Goal: Information Seeking & Learning: Learn about a topic

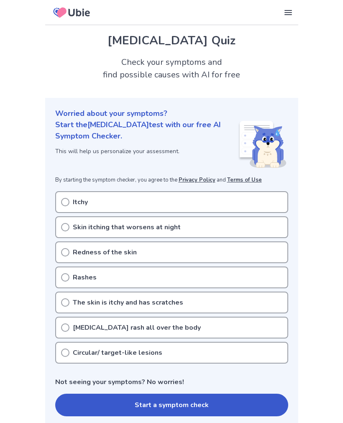
click at [76, 211] on div "Itchy" at bounding box center [171, 202] width 233 height 22
click at [69, 225] on div "Skin itching that worsens at night" at bounding box center [171, 227] width 233 height 22
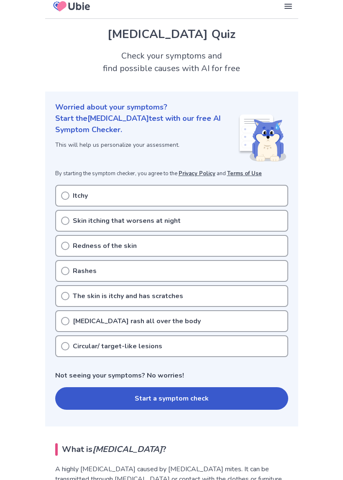
scroll to position [8, 0]
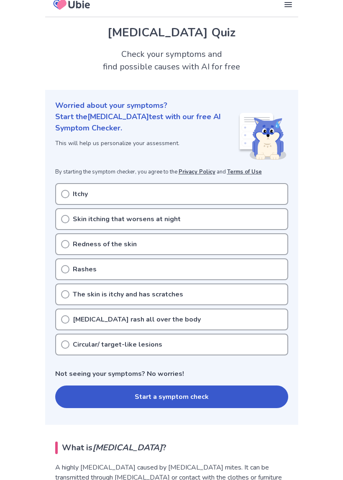
click at [175, 219] on p "Skin itching that worsens at night" at bounding box center [127, 219] width 108 height 10
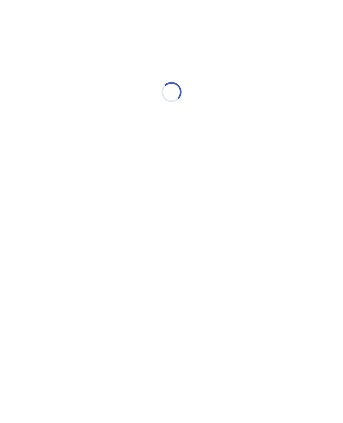
click at [68, 176] on html "Loading..." at bounding box center [171, 88] width 343 height 176
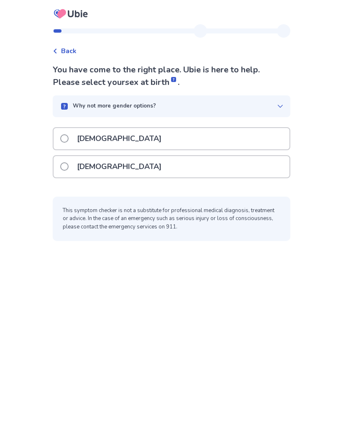
click at [72, 174] on label "Female" at bounding box center [113, 166] width 106 height 21
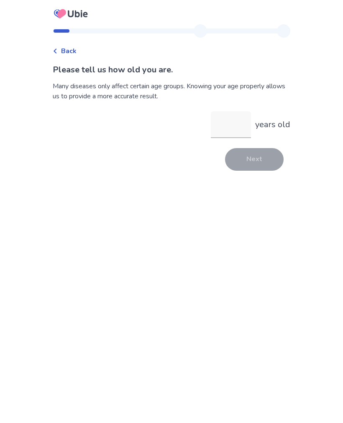
click at [234, 130] on input "years old" at bounding box center [231, 124] width 40 height 27
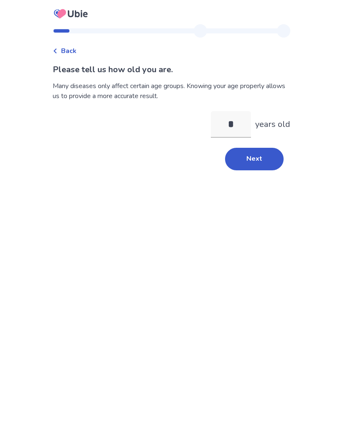
type input "**"
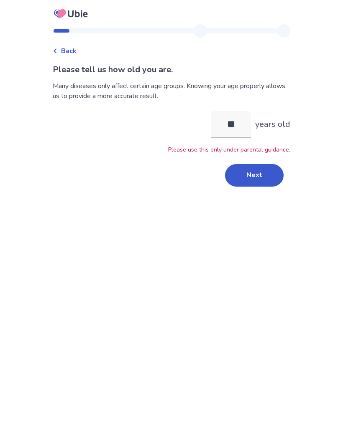
click at [254, 181] on button "Next" at bounding box center [254, 175] width 59 height 23
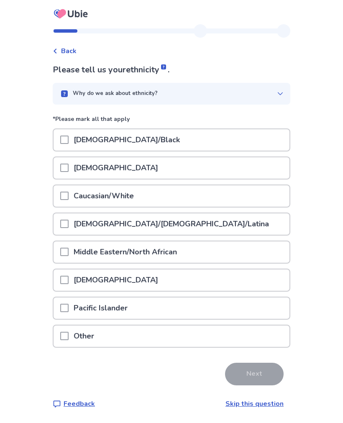
click at [67, 199] on span at bounding box center [64, 195] width 8 height 8
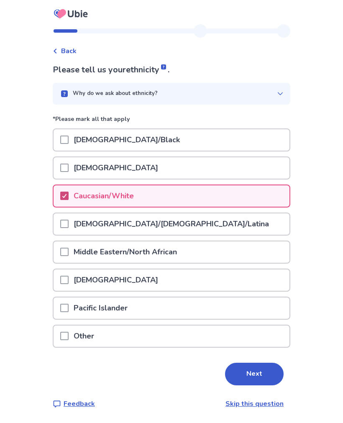
click at [259, 374] on button "Next" at bounding box center [254, 373] width 59 height 23
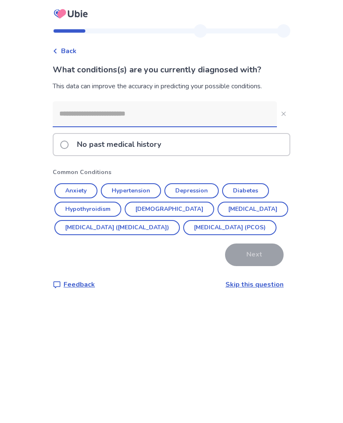
click at [76, 190] on button "Anxiety" at bounding box center [75, 190] width 43 height 15
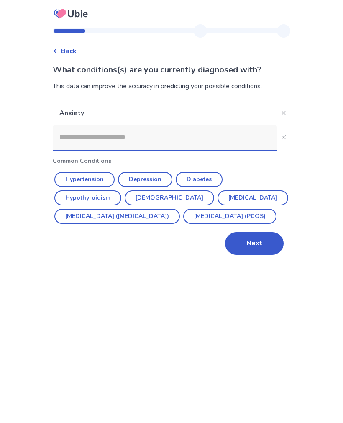
click at [159, 181] on button "Depression" at bounding box center [145, 179] width 54 height 15
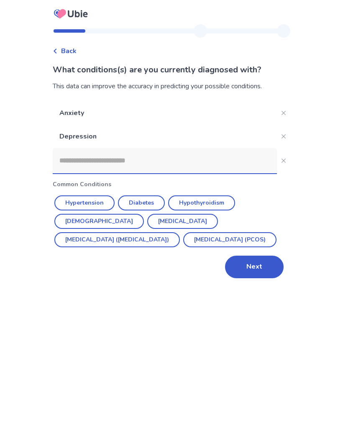
click at [247, 265] on button "Next" at bounding box center [254, 266] width 59 height 23
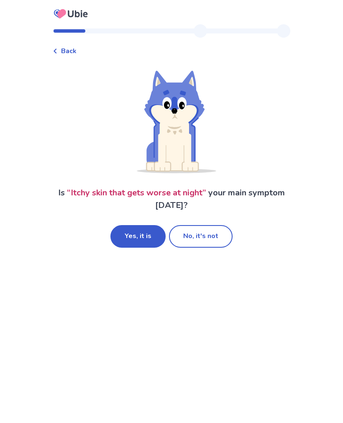
click at [139, 241] on button "Yes, it is" at bounding box center [137, 236] width 55 height 23
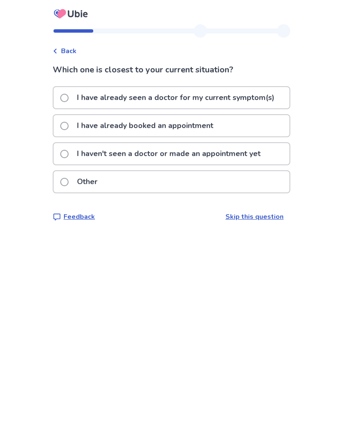
click at [70, 149] on label "I haven't seen a doctor or made an appointment yet" at bounding box center [162, 153] width 205 height 21
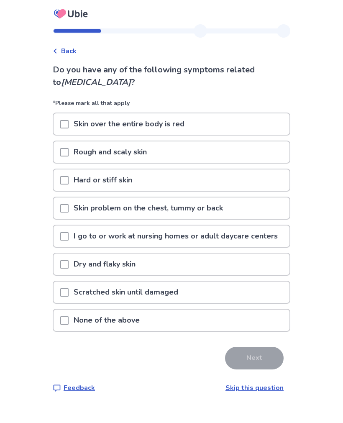
click at [69, 290] on span at bounding box center [64, 292] width 8 height 8
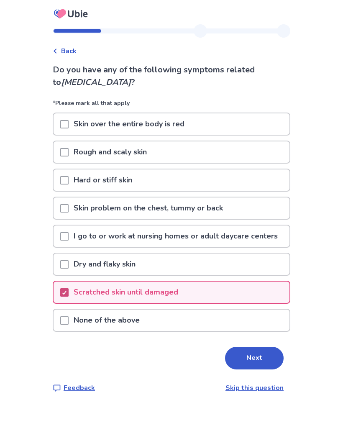
click at [69, 153] on span at bounding box center [64, 152] width 8 height 8
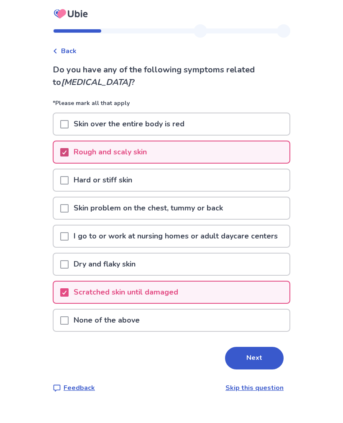
click at [249, 348] on button "Next" at bounding box center [254, 357] width 59 height 23
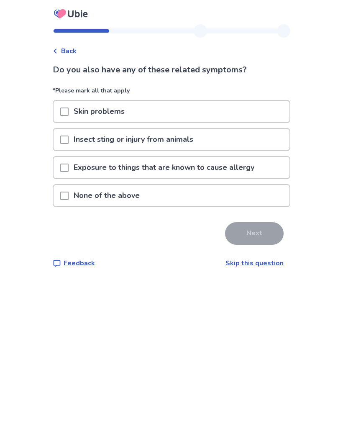
click at [66, 112] on span at bounding box center [64, 111] width 8 height 8
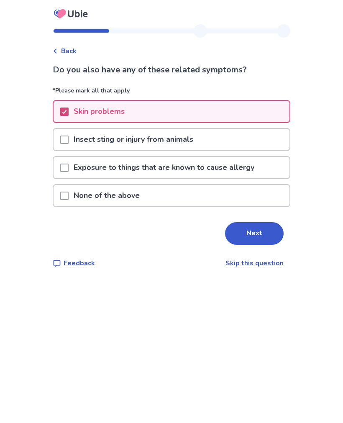
click at [250, 227] on button "Next" at bounding box center [254, 233] width 59 height 23
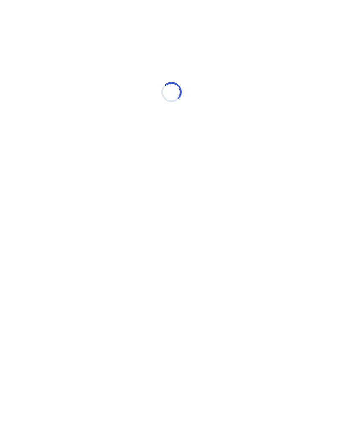
select select "*"
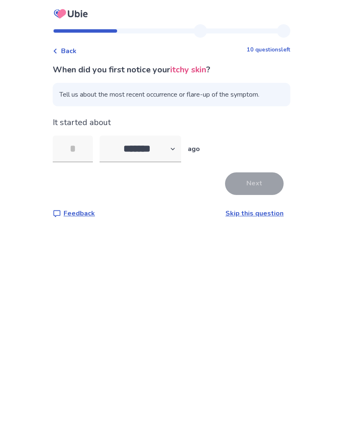
click at [74, 149] on input "tel" at bounding box center [73, 148] width 40 height 27
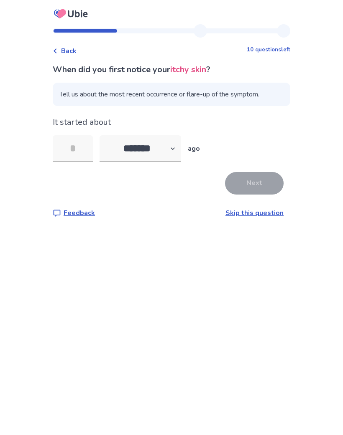
type input "*"
click at [253, 191] on button "Next" at bounding box center [254, 183] width 59 height 23
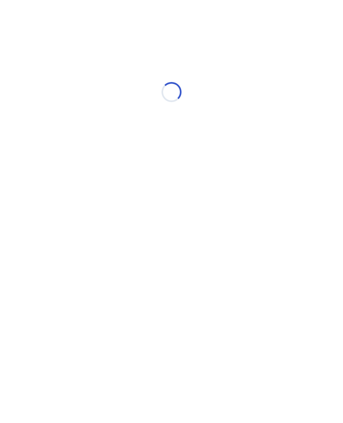
select select "*"
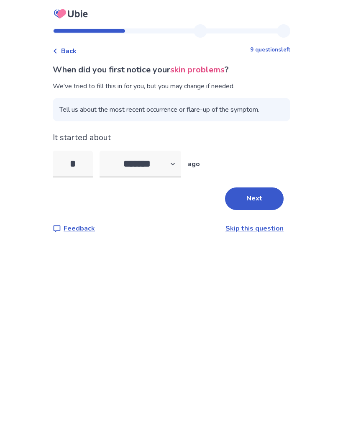
click at [260, 195] on button "Next" at bounding box center [254, 198] width 59 height 23
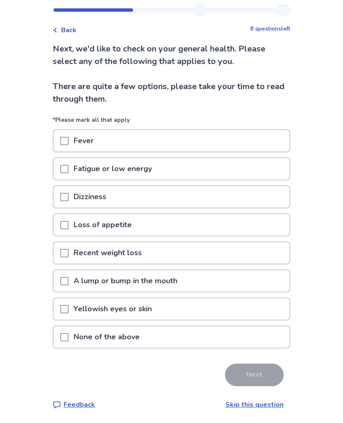
scroll to position [21, 0]
click at [201, 229] on div "Loss of appetite" at bounding box center [171, 224] width 236 height 21
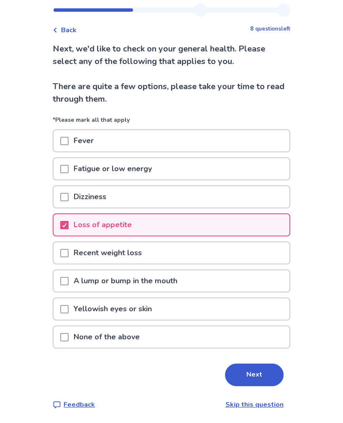
click at [69, 170] on span at bounding box center [64, 169] width 8 height 8
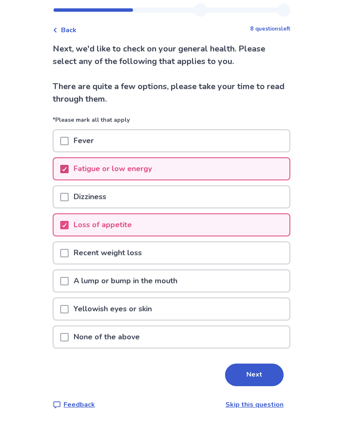
click at [239, 364] on button "Next" at bounding box center [254, 374] width 59 height 23
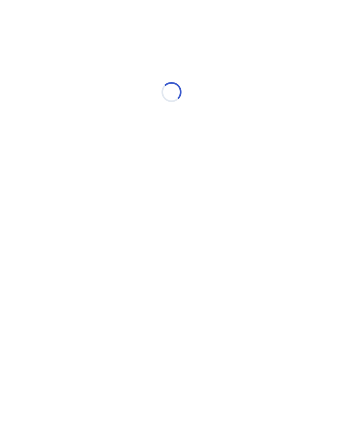
scroll to position [0, 0]
select select "*"
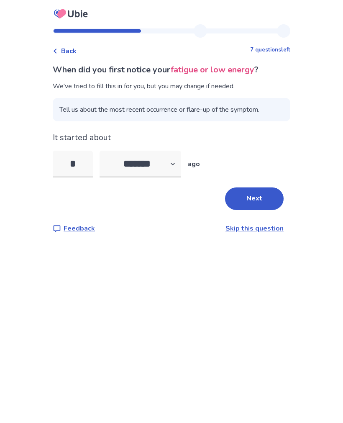
click at [85, 156] on input "*" at bounding box center [73, 163] width 40 height 27
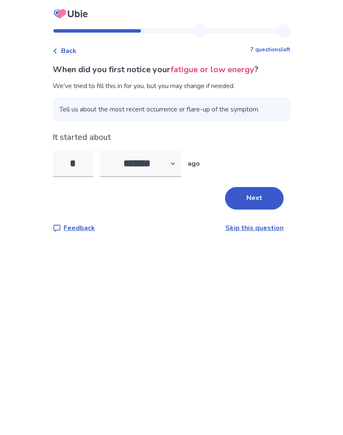
click at [93, 161] on input "*" at bounding box center [73, 163] width 40 height 27
type input "*"
click at [266, 193] on button "Next" at bounding box center [254, 198] width 59 height 23
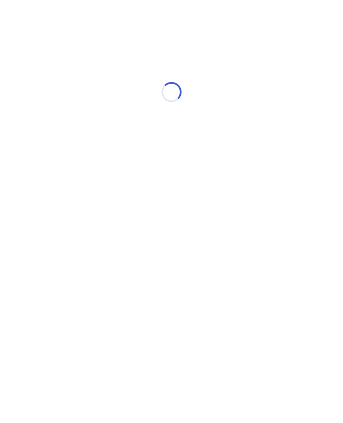
select select "*"
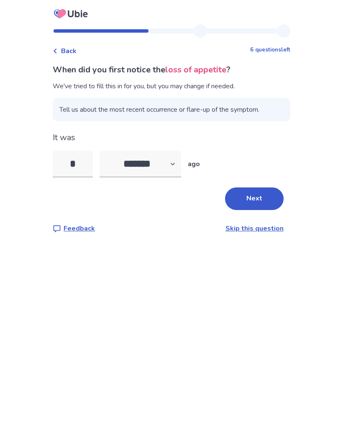
click at [86, 166] on input "*" at bounding box center [73, 163] width 40 height 27
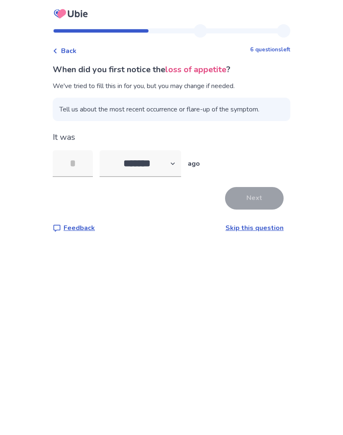
type input "*"
click at [259, 203] on button "Next" at bounding box center [254, 198] width 59 height 23
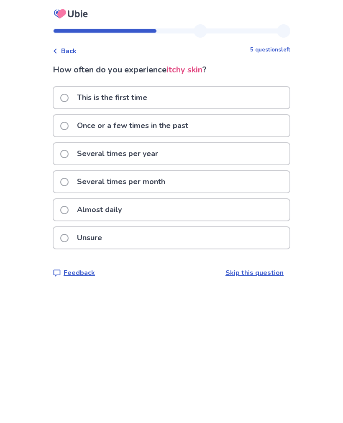
click at [71, 132] on label "Once or a few times in the past" at bounding box center [126, 125] width 133 height 21
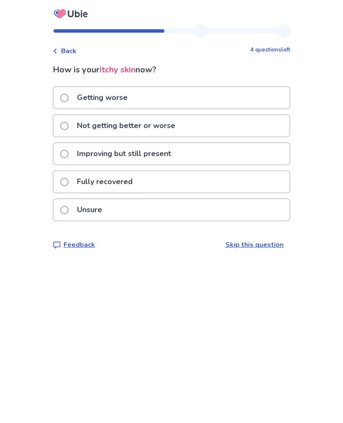
click at [76, 102] on label "Getting worse" at bounding box center [96, 97] width 72 height 21
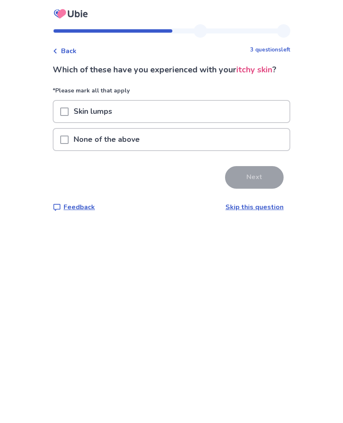
click at [69, 114] on span at bounding box center [64, 111] width 8 height 8
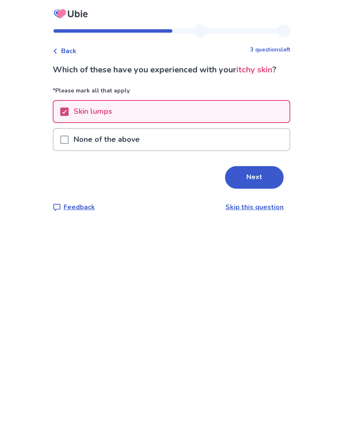
click at [250, 183] on button "Next" at bounding box center [254, 177] width 59 height 23
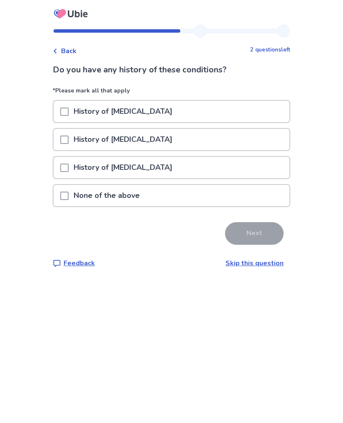
click at [69, 198] on span at bounding box center [64, 195] width 8 height 8
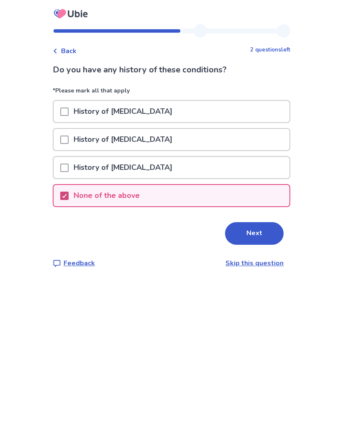
click at [257, 233] on button "Next" at bounding box center [254, 233] width 59 height 23
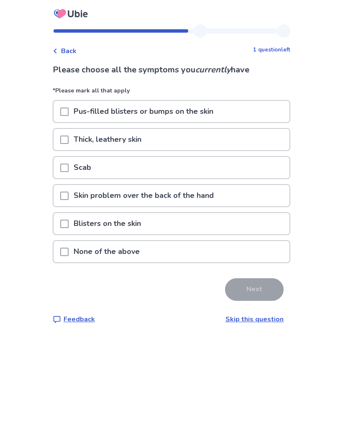
click at [69, 219] on div at bounding box center [64, 223] width 8 height 21
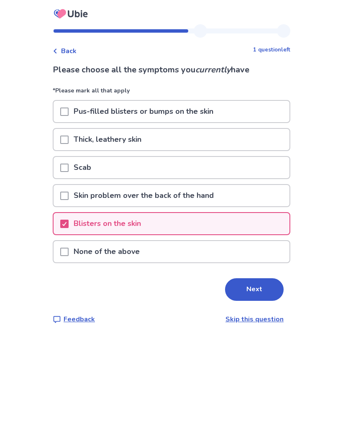
click at [69, 189] on div at bounding box center [64, 195] width 8 height 21
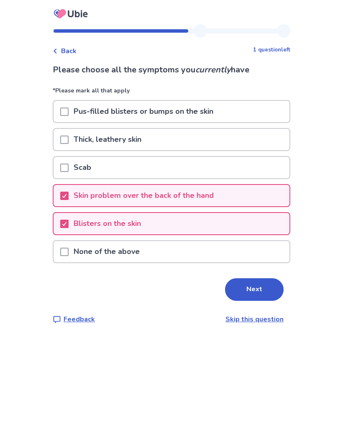
click at [252, 288] on button "Next" at bounding box center [254, 289] width 59 height 23
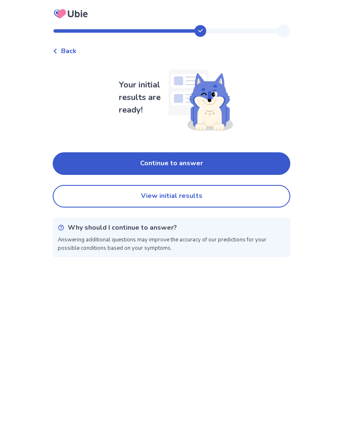
click at [270, 160] on button "Continue to answer" at bounding box center [171, 163] width 237 height 23
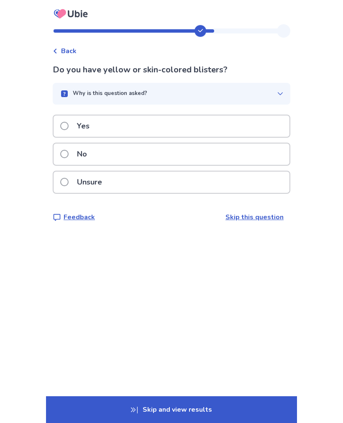
click at [233, 159] on div "No" at bounding box center [171, 153] width 236 height 21
click at [235, 157] on div "No" at bounding box center [171, 153] width 236 height 21
click at [67, 151] on span at bounding box center [64, 154] width 8 height 8
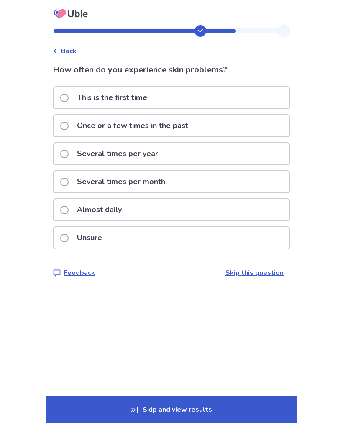
click at [73, 122] on label "Once or a few times in the past" at bounding box center [126, 125] width 133 height 21
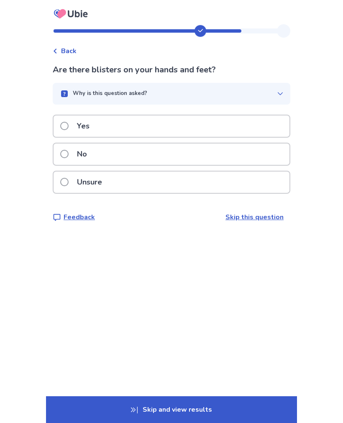
click at [69, 150] on span at bounding box center [64, 154] width 8 height 8
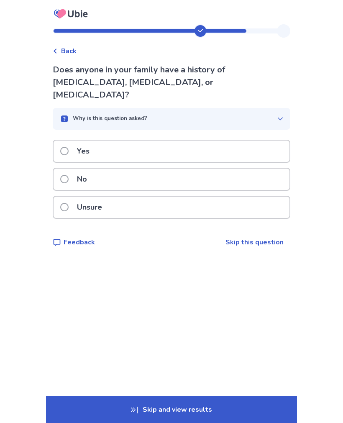
click at [74, 168] on label "No" at bounding box center [76, 178] width 32 height 21
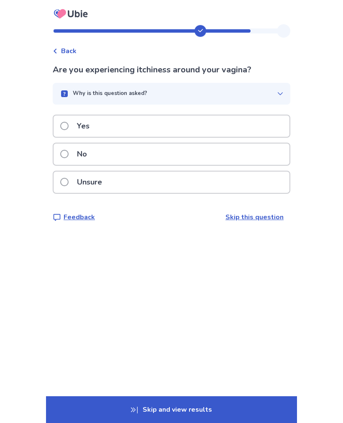
click at [71, 149] on label "No" at bounding box center [76, 153] width 32 height 21
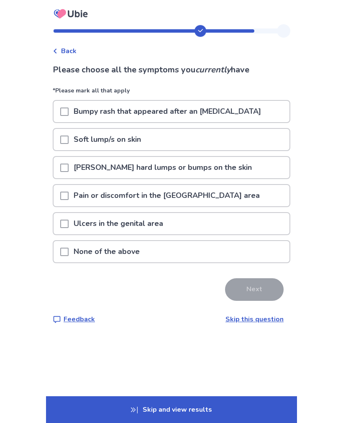
click at [69, 140] on span at bounding box center [64, 139] width 8 height 8
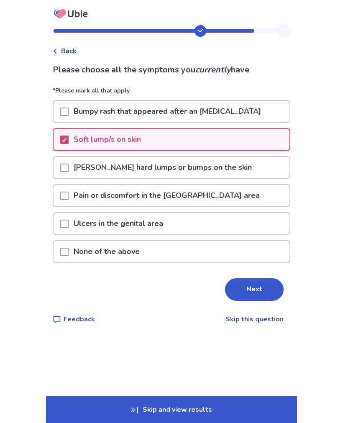
click at [257, 285] on button "Next" at bounding box center [254, 289] width 59 height 23
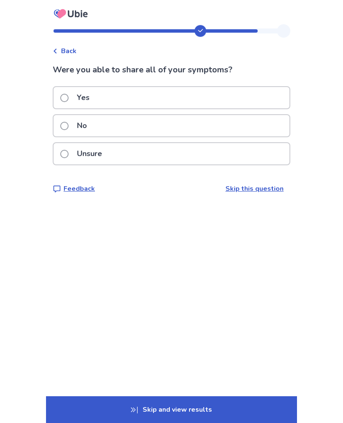
click at [70, 103] on label "Yes" at bounding box center [77, 97] width 34 height 21
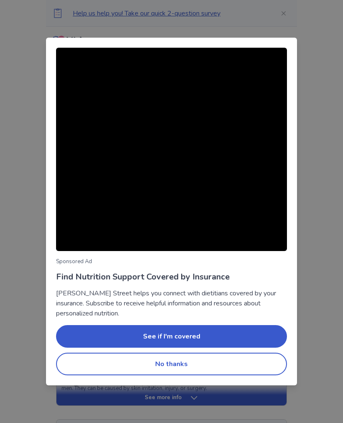
click at [324, 46] on div "Sponsored Ad Find Nutrition Support Covered by Insurance Berry Street helps you…" at bounding box center [171, 211] width 343 height 423
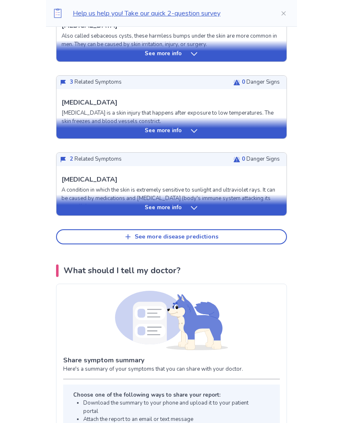
scroll to position [312, 0]
